Goal: Task Accomplishment & Management: Use online tool/utility

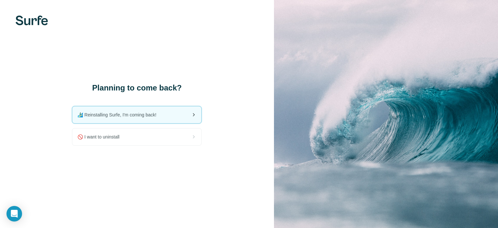
click at [189, 113] on div "🏄🏻‍♂️ Reinstalling Surfe, I'm coming back!" at bounding box center [136, 114] width 129 height 17
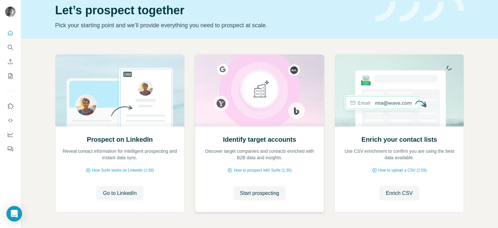
scroll to position [52, 0]
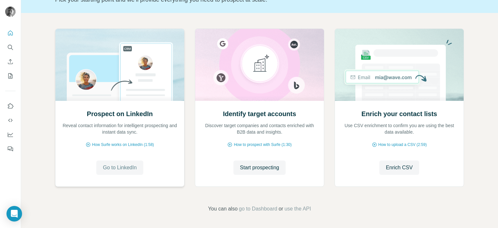
click at [115, 167] on span "Go to LinkedIn" at bounding box center [120, 168] width 34 height 8
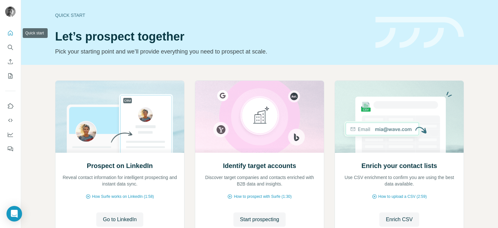
click at [10, 34] on icon "Quick start" at bounding box center [10, 33] width 6 height 6
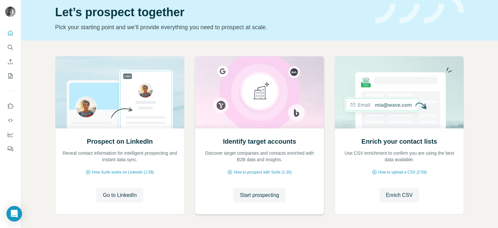
scroll to position [52, 0]
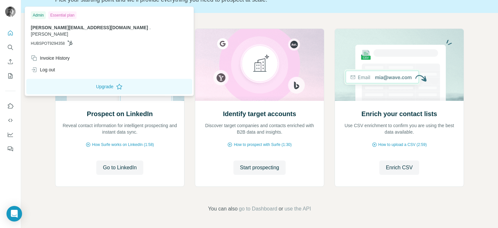
click at [9, 13] on img at bounding box center [10, 11] width 10 height 10
click at [9, 11] on img at bounding box center [10, 11] width 10 height 10
